Goal: Task Accomplishment & Management: Use online tool/utility

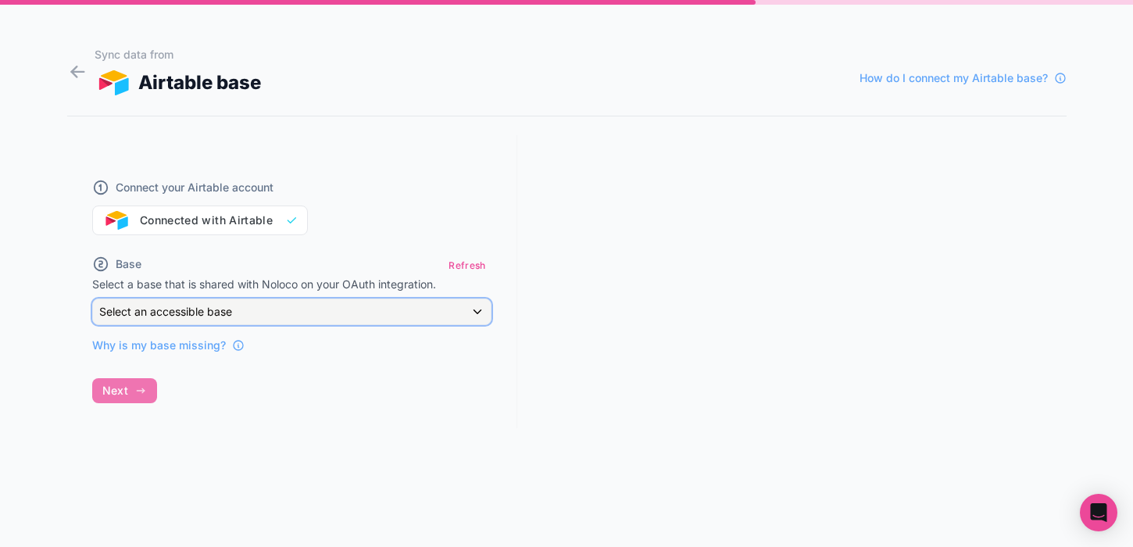
click at [320, 309] on div "Select an accessible base" at bounding box center [292, 311] width 398 height 25
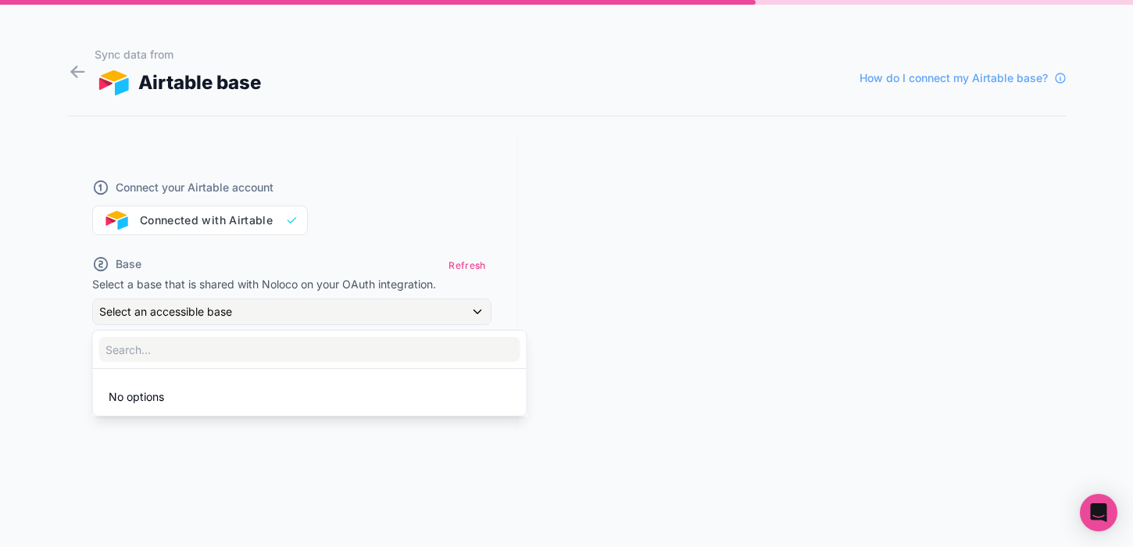
click at [256, 260] on div at bounding box center [566, 273] width 1133 height 547
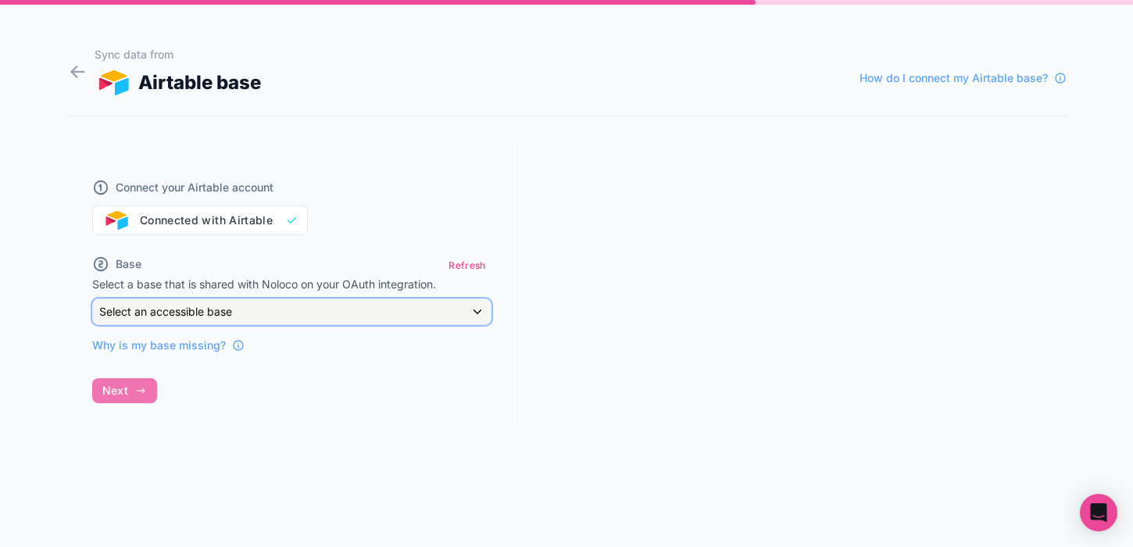
click at [267, 312] on div "Select an accessible base" at bounding box center [292, 311] width 398 height 25
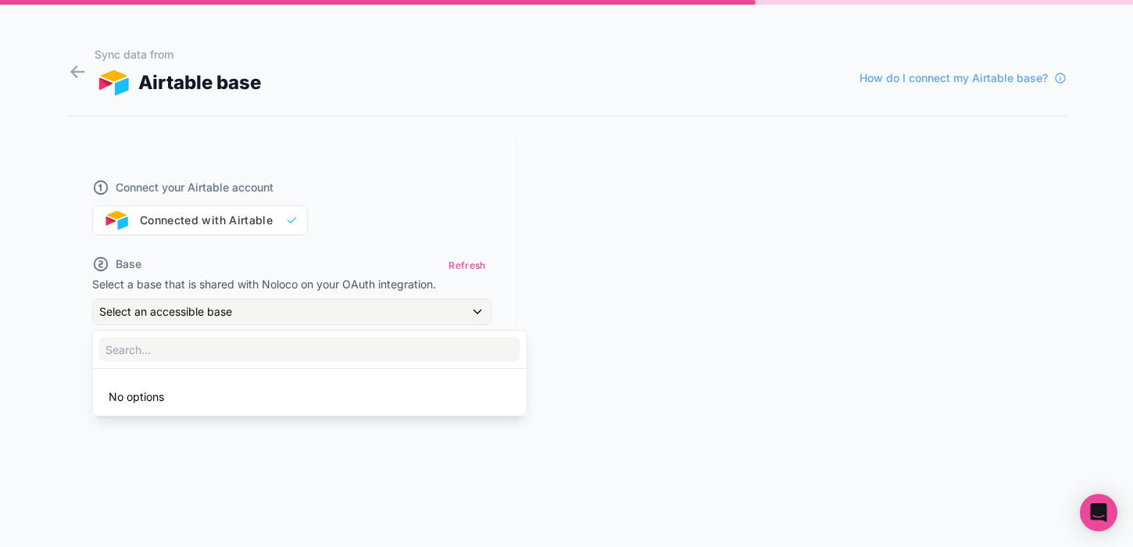
click at [201, 393] on li "No options" at bounding box center [310, 396] width 428 height 31
click at [238, 204] on div at bounding box center [566, 273] width 1133 height 547
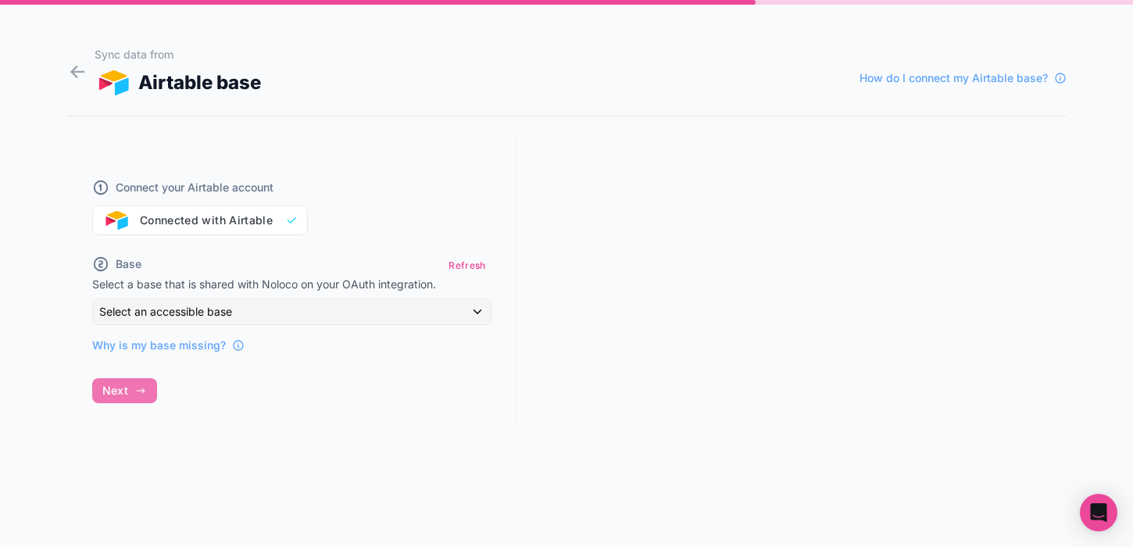
click at [228, 231] on div "Connect your Airtable account Connected with Airtable" at bounding box center [291, 197] width 399 height 75
click at [235, 225] on div "Connect your Airtable account Connected with Airtable" at bounding box center [291, 197] width 399 height 75
click at [312, 306] on div "Select an accessible base" at bounding box center [292, 311] width 398 height 25
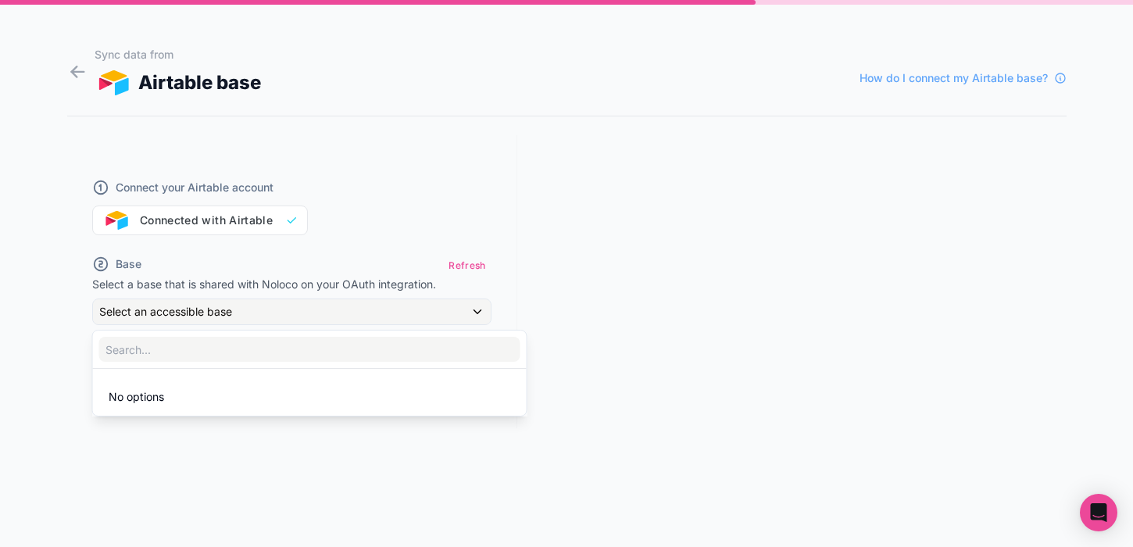
click at [312, 306] on div at bounding box center [566, 273] width 1133 height 547
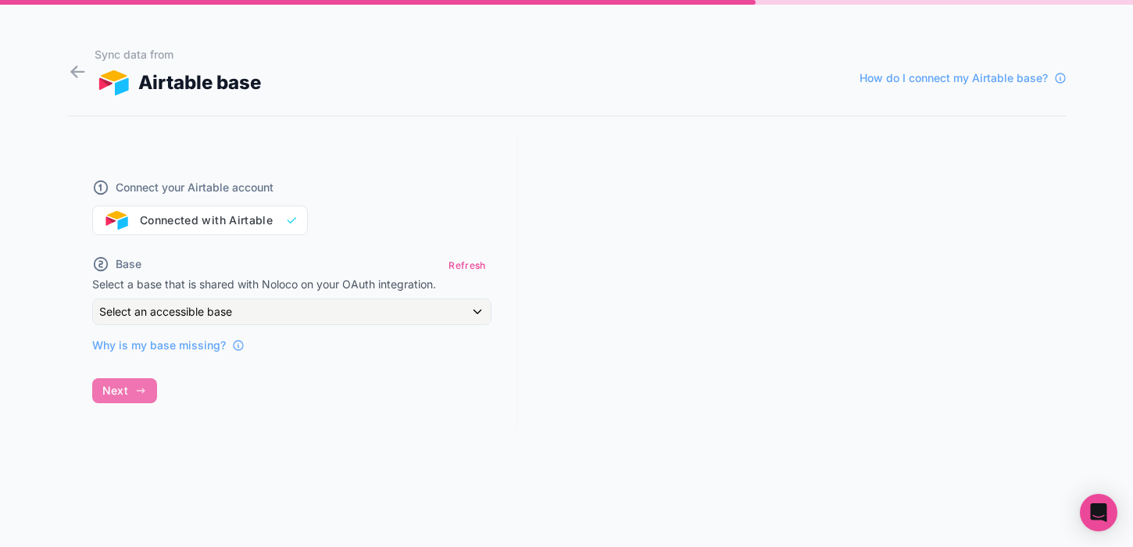
click at [257, 220] on div "Connect your Airtable account Connected with Airtable" at bounding box center [291, 197] width 399 height 75
click at [274, 220] on div "Connect your Airtable account Connected with Airtable" at bounding box center [291, 197] width 399 height 75
click at [279, 220] on div "Connect your Airtable account Connected with Airtable" at bounding box center [291, 197] width 399 height 75
